Goal: Task Accomplishment & Management: Use online tool/utility

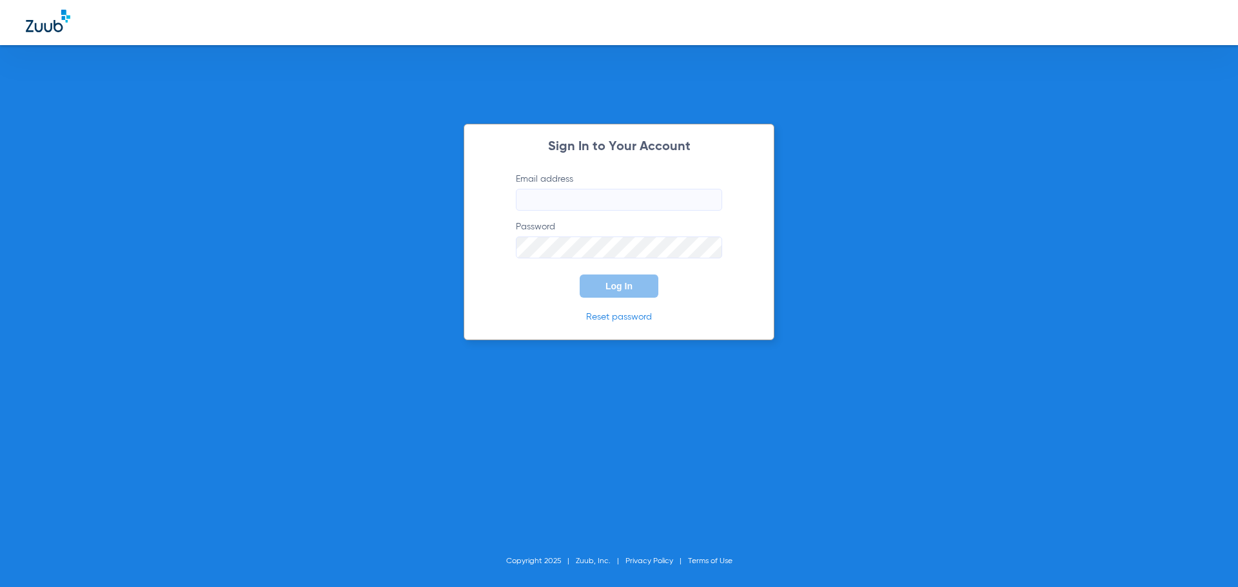
click at [575, 198] on input "Email address" at bounding box center [619, 200] width 206 height 22
type input "[EMAIL_ADDRESS][DOMAIN_NAME]"
click at [568, 293] on form "Email address [EMAIL_ADDRESS][DOMAIN_NAME] Password Log In" at bounding box center [619, 235] width 245 height 125
click at [600, 287] on button "Log In" at bounding box center [619, 286] width 79 height 23
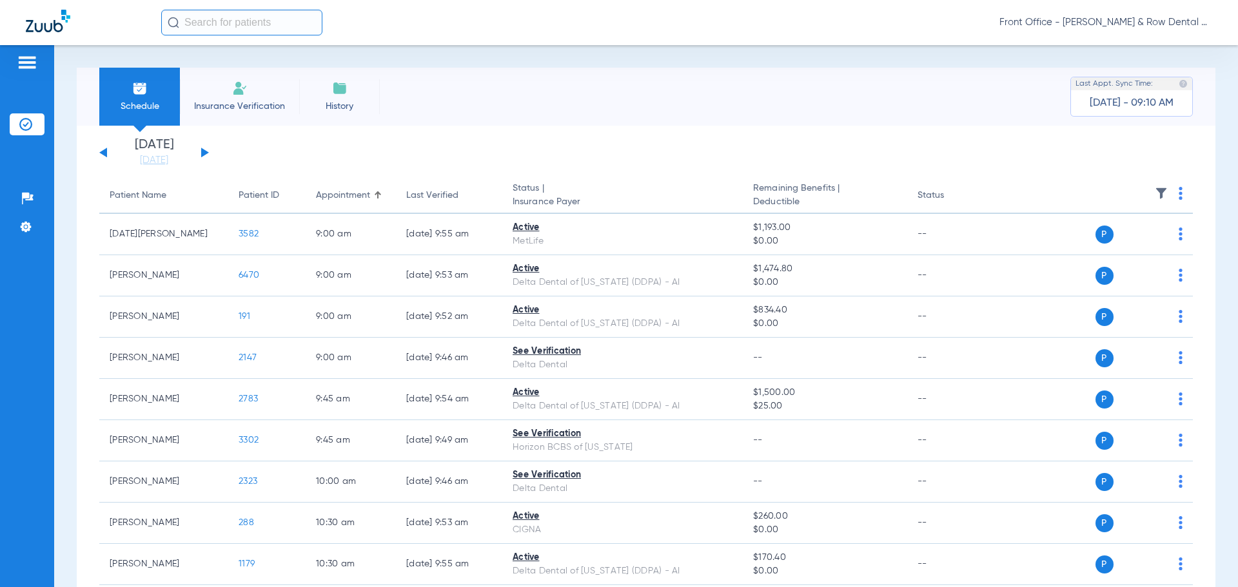
click at [1168, 197] on th at bounding box center [1093, 196] width 199 height 36
click at [1179, 196] on img at bounding box center [1181, 193] width 4 height 13
click at [1124, 242] on span "Verify All" at bounding box center [1121, 244] width 81 height 9
